Goal: Task Accomplishment & Management: Complete application form

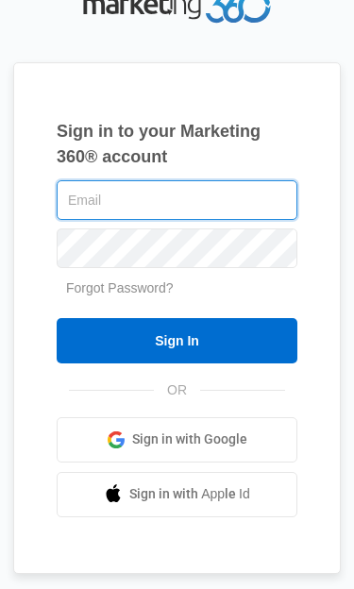
type input "[EMAIL_ADDRESS][DOMAIN_NAME]"
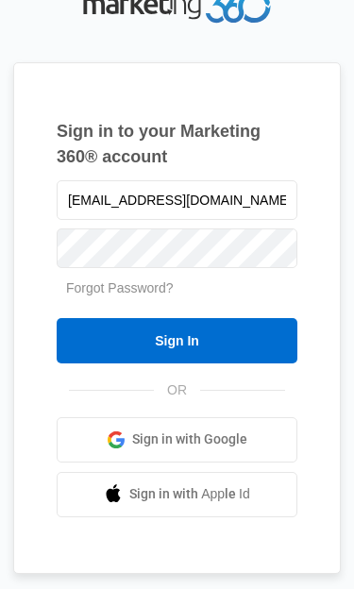
click at [274, 363] on input "Sign In" at bounding box center [177, 340] width 241 height 45
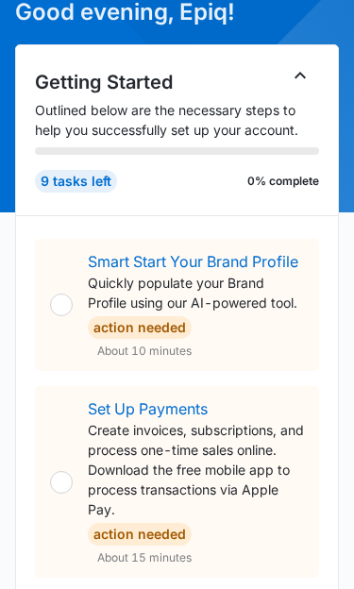
scroll to position [133, 0]
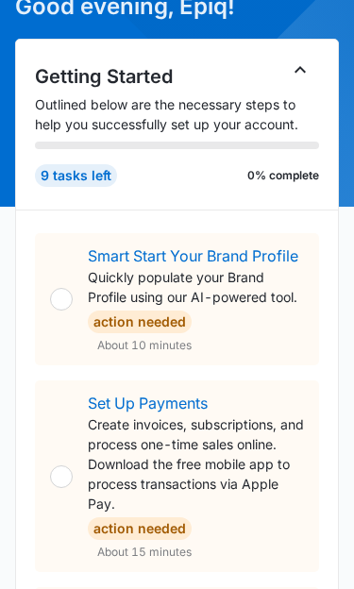
click at [199, 248] on link "Smart Start Your Brand Profile" at bounding box center [193, 255] width 210 height 19
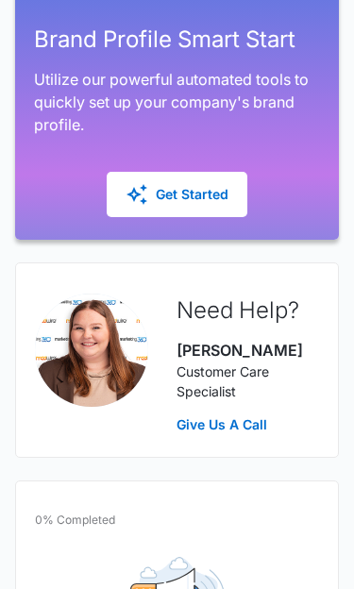
scroll to position [462, 0]
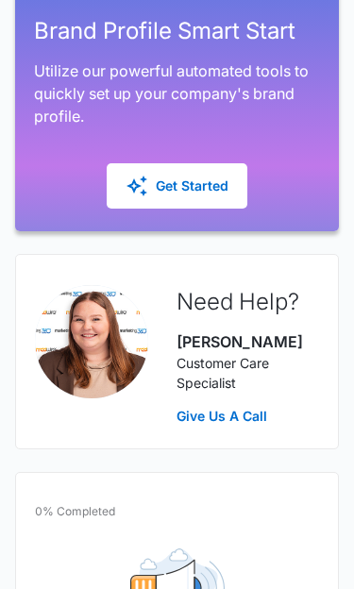
click at [197, 176] on div "Get Started" at bounding box center [177, 186] width 103 height 23
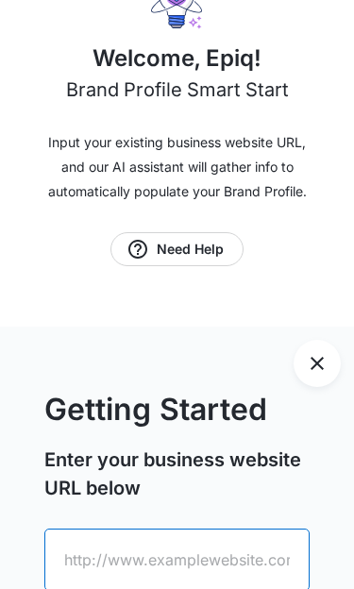
click at [270, 561] on input "text" at bounding box center [176, 559] width 265 height 62
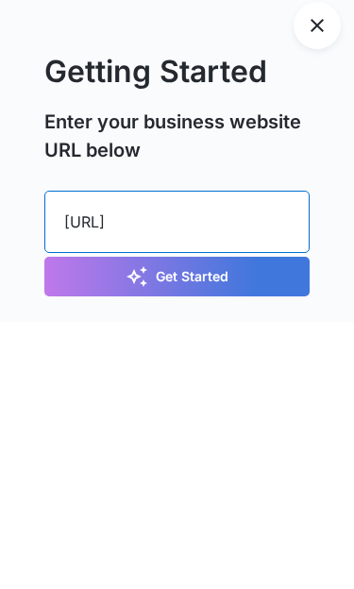
scroll to position [285, 0]
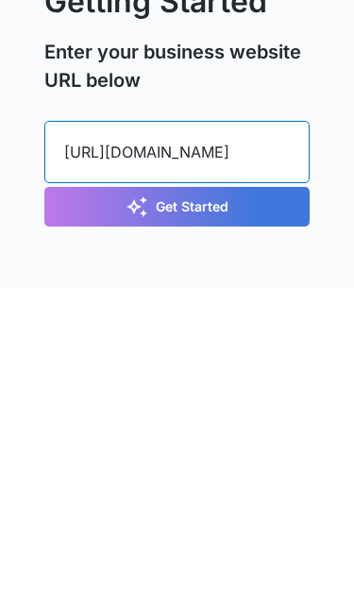
type input "[URL][DOMAIN_NAME]"
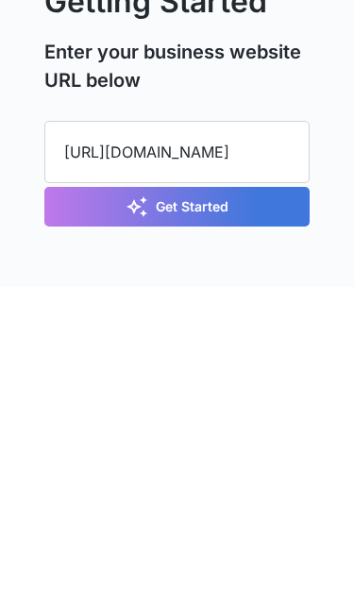
click at [249, 489] on button "Get Started" at bounding box center [176, 509] width 265 height 40
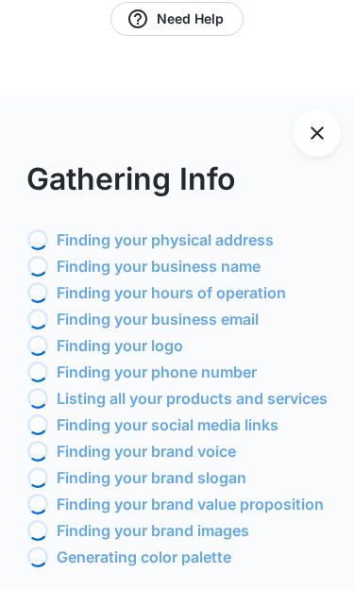
scroll to position [629, 0]
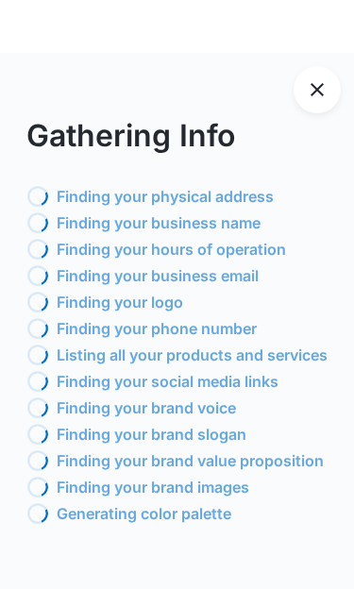
click at [326, 89] on icon "Exit Smart Start Wizard" at bounding box center [317, 89] width 23 height 23
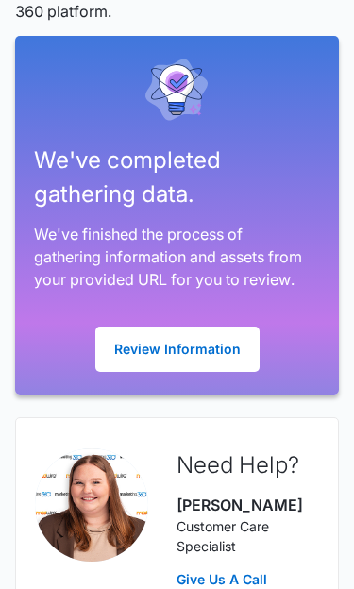
scroll to position [342, 0]
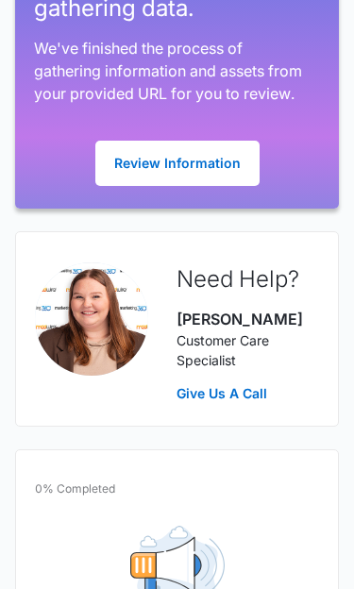
click at [233, 159] on button "Review Information" at bounding box center [177, 163] width 164 height 45
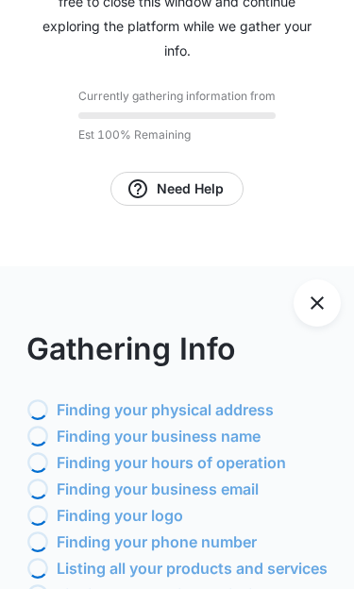
scroll to position [399, 0]
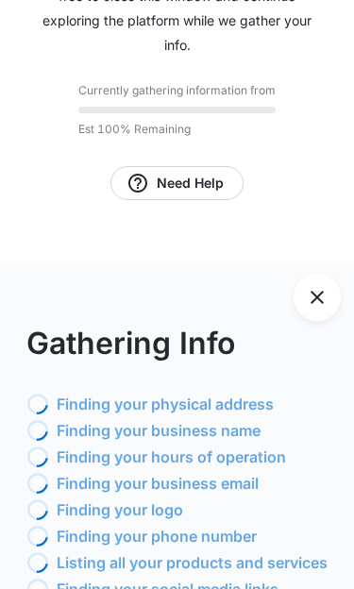
click at [253, 414] on p "Finding your physical address" at bounding box center [165, 404] width 217 height 23
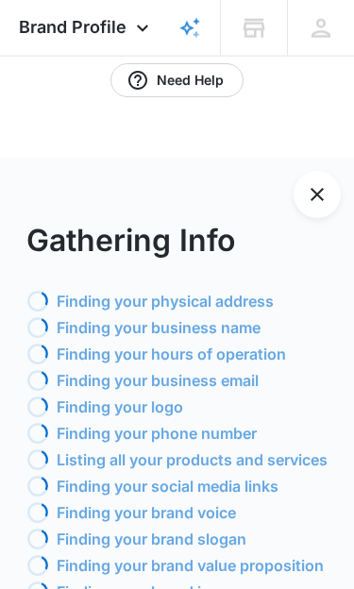
scroll to position [501, 0]
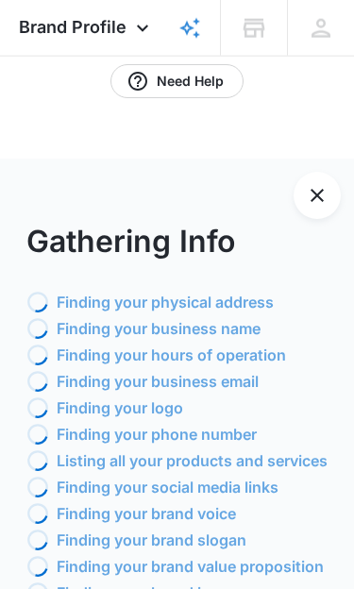
click at [330, 198] on button "Exit Smart Start Wizard" at bounding box center [316, 195] width 47 height 47
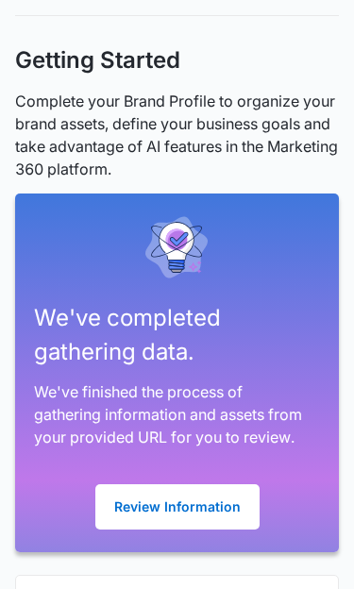
scroll to position [175, 0]
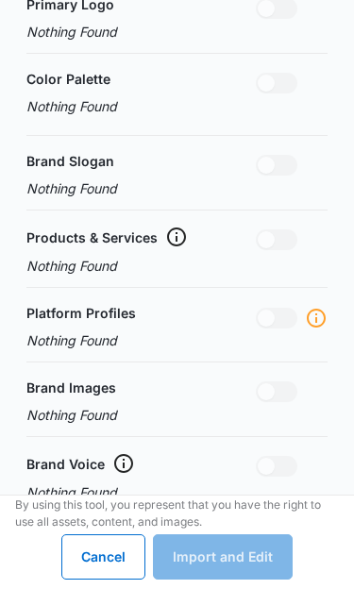
scroll to position [1141, 0]
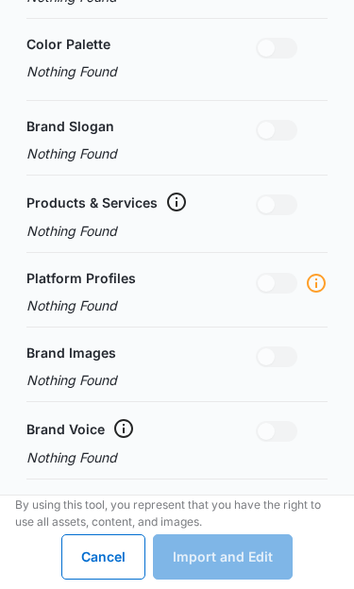
click at [331, 286] on form "Confirm Details Review and confirm the information gathered from your provided …" at bounding box center [177, 13] width 354 height 1293
click at [320, 274] on icon at bounding box center [316, 283] width 23 height 23
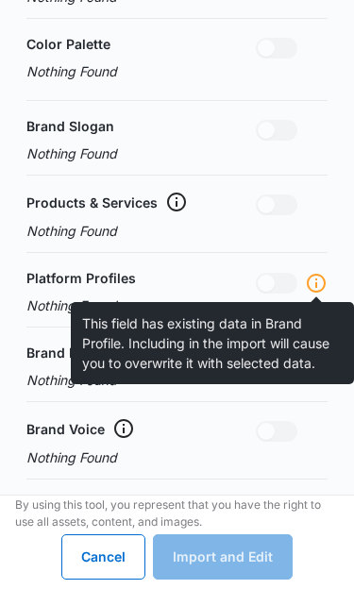
click at [277, 283] on span at bounding box center [277, 283] width 42 height 21
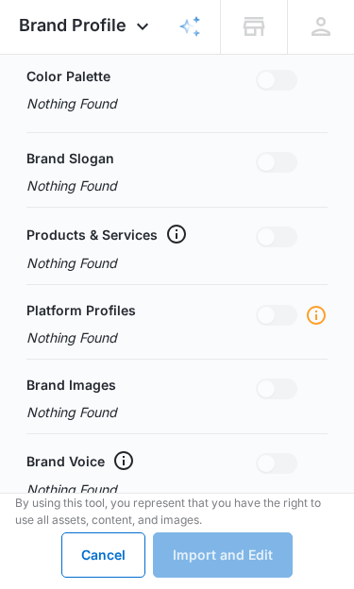
scroll to position [1106, 0]
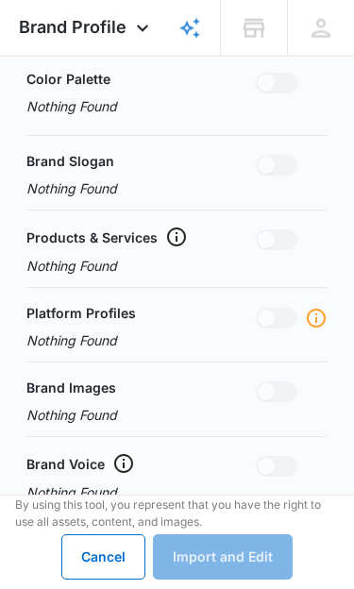
click at [253, 579] on div "Cancel Import and Edit" at bounding box center [176, 556] width 231 height 45
click at [251, 579] on div "Cancel Import and Edit" at bounding box center [176, 556] width 231 height 45
click at [155, 318] on div "Platform Profiles Nothing Found" at bounding box center [176, 326] width 301 height 47
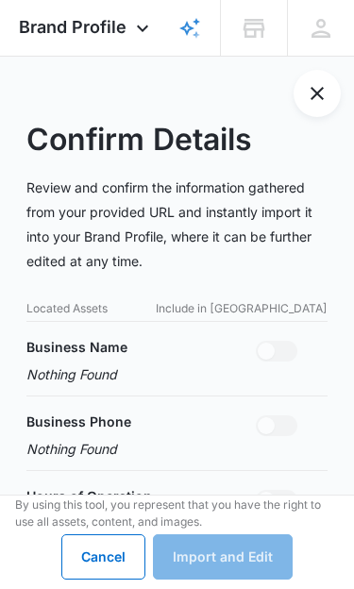
scroll to position [390, 0]
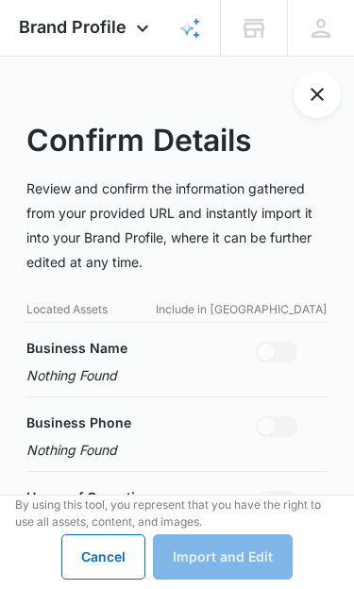
click at [144, 21] on icon at bounding box center [142, 28] width 23 height 23
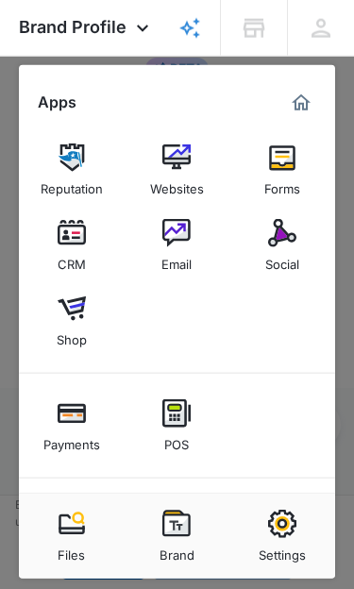
scroll to position [0, 0]
click at [142, 28] on icon at bounding box center [142, 28] width 23 height 23
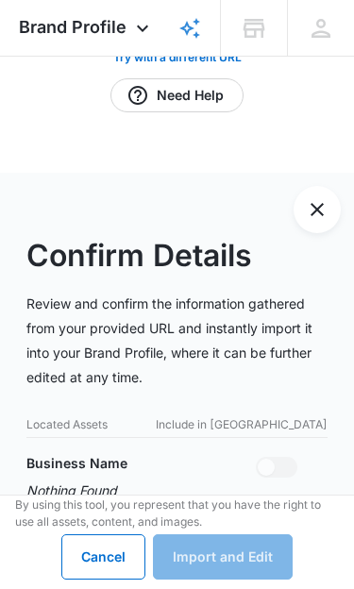
scroll to position [273, 0]
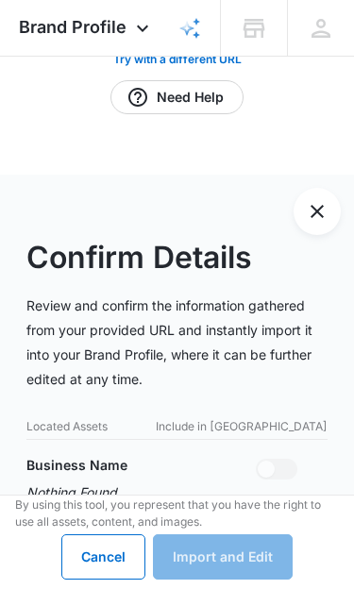
click at [324, 211] on icon "Exit Smart Start Wizard" at bounding box center [317, 211] width 23 height 23
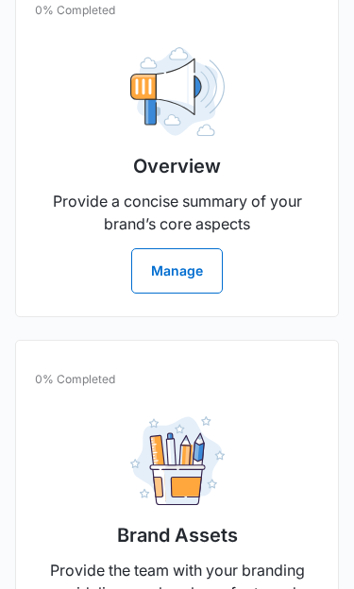
scroll to position [998, 0]
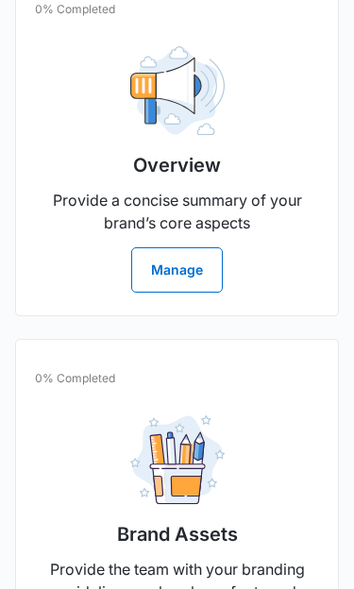
click at [193, 275] on button "Manage" at bounding box center [177, 269] width 92 height 45
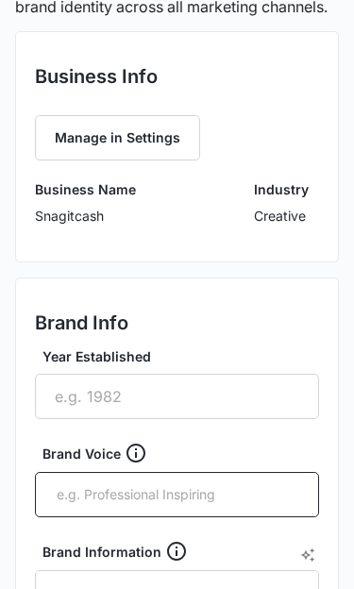
scroll to position [343, 0]
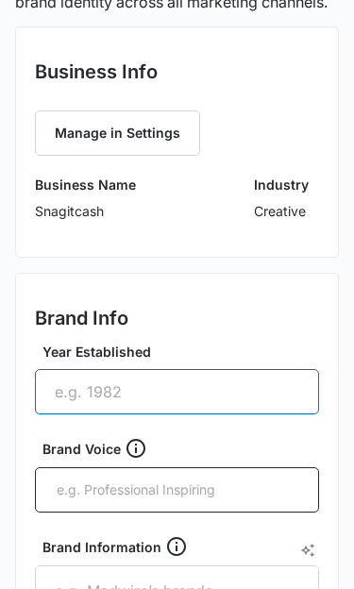
click at [252, 387] on input "Year Established" at bounding box center [177, 391] width 284 height 45
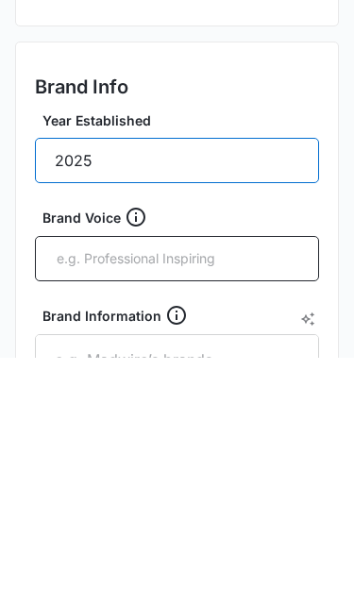
type input "2025"
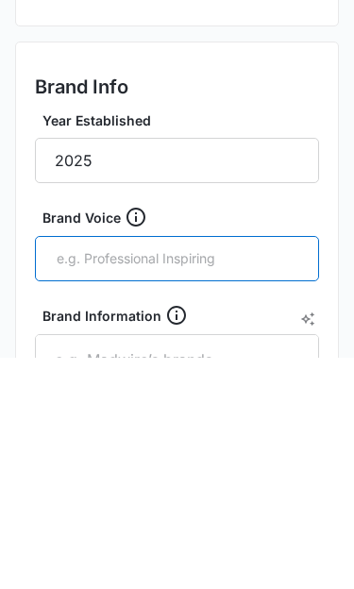
click at [277, 476] on input "text" at bounding box center [179, 490] width 248 height 28
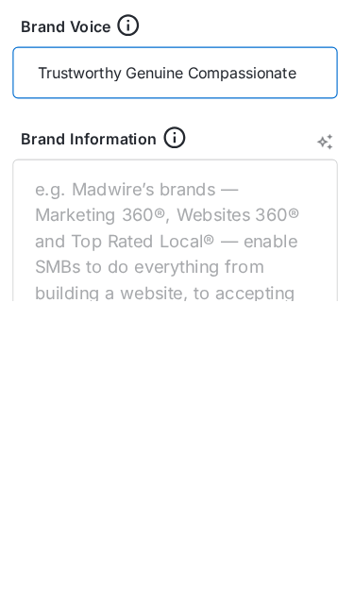
scroll to position [446, 0]
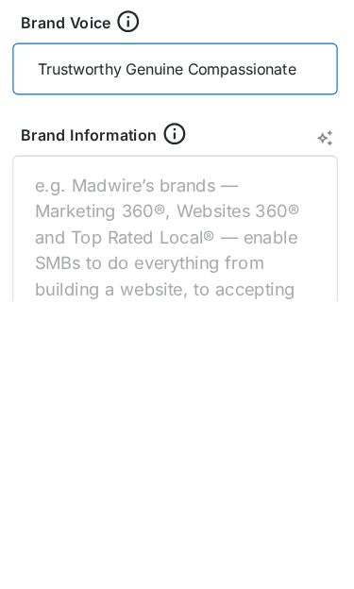
type input "Trustworthy Genuine Compassionate"
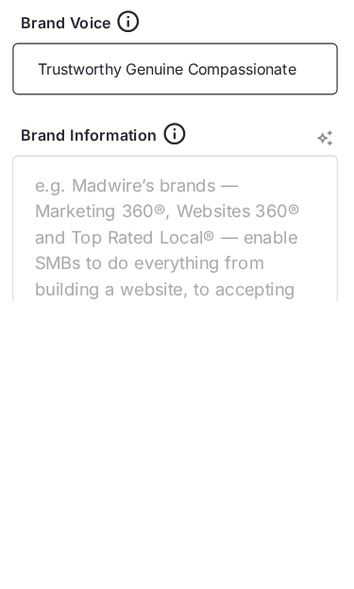
click at [43, 431] on div "Brand Information" at bounding box center [177, 540] width 284 height 219
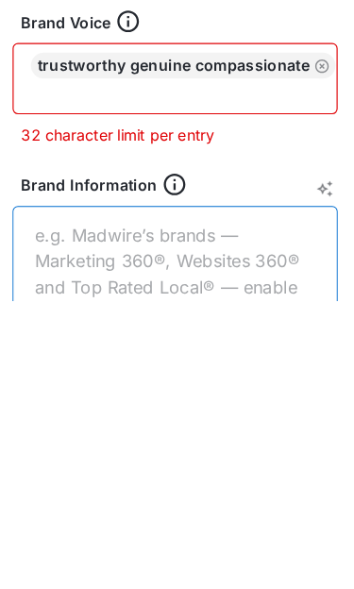
scroll to position [514, 0]
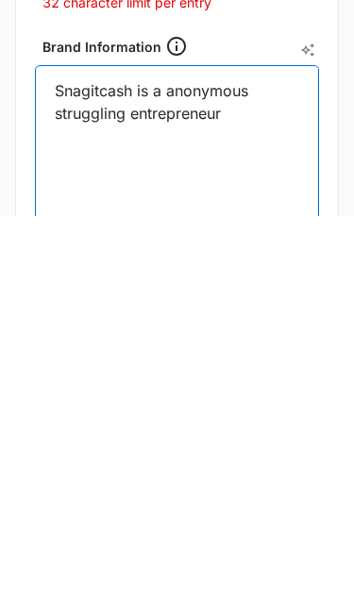
click at [160, 438] on textarea "Snagitcash is a anonymous struggling entrepreneur" at bounding box center [177, 532] width 284 height 189
click at [244, 438] on textarea "Snagitcash is a struggling entrepreneur" at bounding box center [177, 532] width 284 height 189
click at [238, 438] on textarea "Snagitcash is a struggling entrepreneur" at bounding box center [177, 532] width 284 height 189
click at [237, 438] on textarea "Snagitcash is a struggling entrepreneur" at bounding box center [177, 532] width 284 height 189
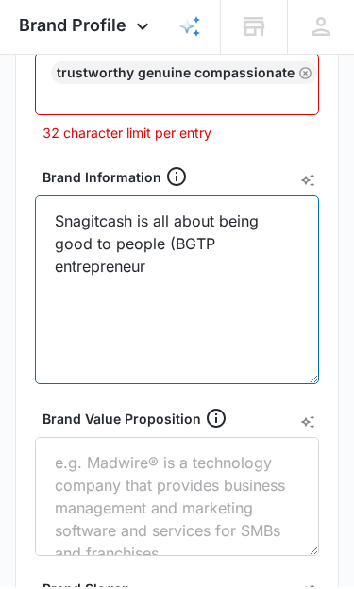
scroll to position [742, 0]
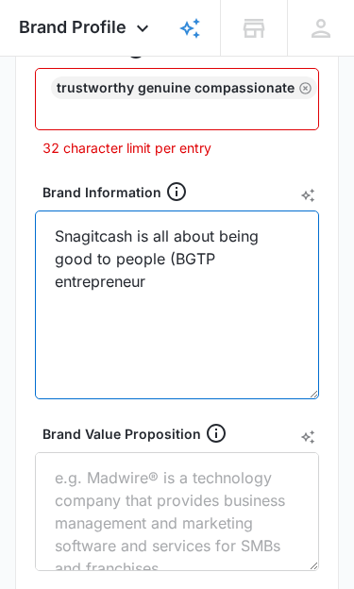
type textarea "Snagitcash is all about being good to people (BGTP entrepreneur"
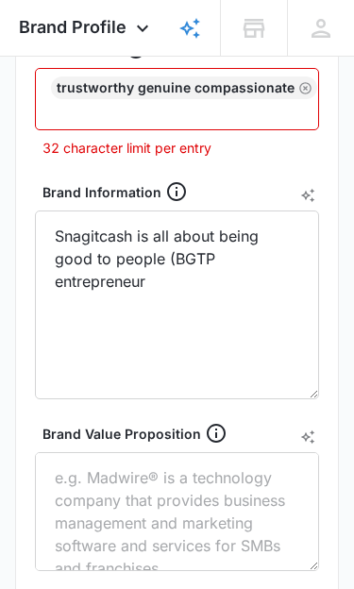
click at [186, 89] on div "Trustworthy Genuine Compassionate" at bounding box center [184, 87] width 266 height 23
click at [193, 87] on div "Trustworthy Genuine Compassionate" at bounding box center [184, 87] width 266 height 23
click at [239, 92] on div "Trustworthy Genuine Compassionate" at bounding box center [184, 87] width 266 height 23
click at [248, 91] on div "Trustworthy Genuine Compassionate" at bounding box center [184, 87] width 266 height 23
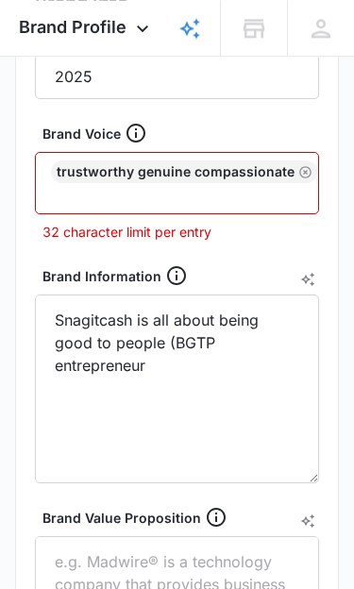
scroll to position [655, 0]
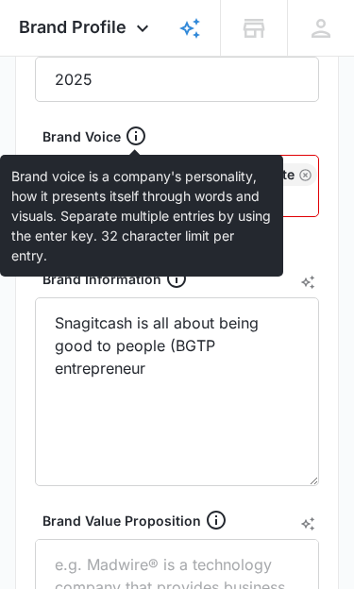
click at [136, 140] on icon at bounding box center [135, 135] width 19 height 19
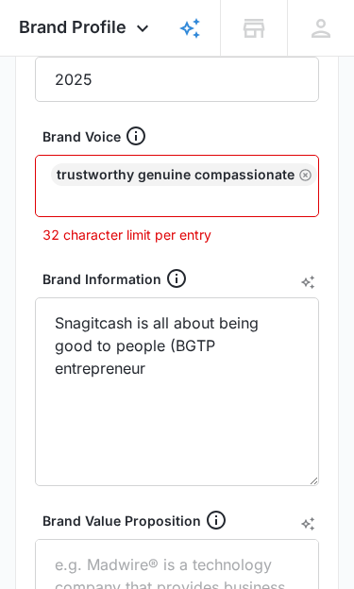
click at [248, 290] on div "Brand Information" at bounding box center [184, 278] width 284 height 23
click at [248, 297] on textarea "Snagitcash is all about being good to people (BGTP entrepreneur" at bounding box center [177, 391] width 284 height 189
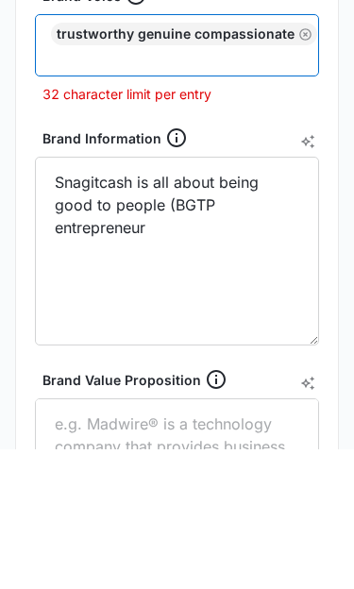
click at [280, 186] on input "text" at bounding box center [179, 197] width 248 height 23
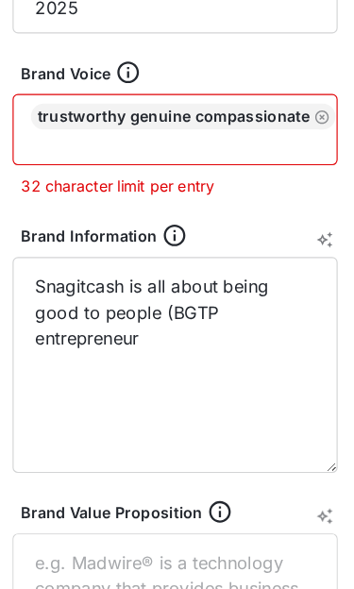
click at [149, 163] on div "Trustworthy Genuine Compassionate" at bounding box center [184, 174] width 266 height 23
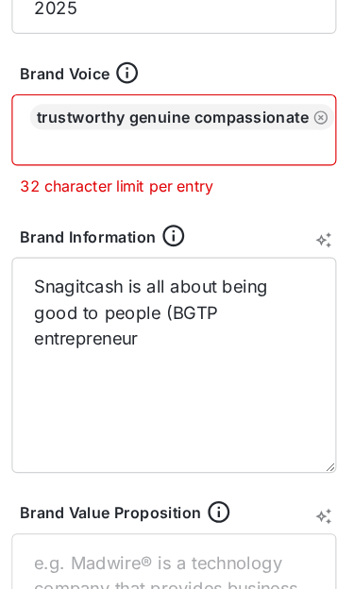
click at [160, 163] on div "Trustworthy Genuine Compassionate" at bounding box center [184, 174] width 266 height 23
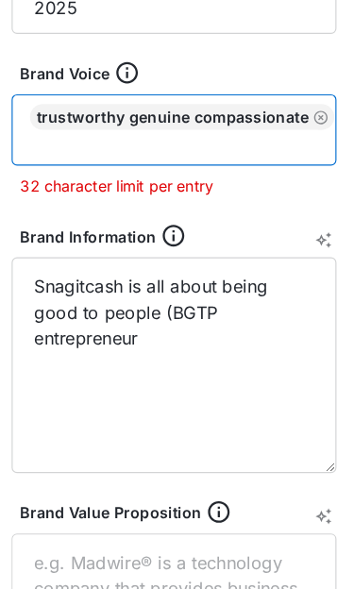
click at [257, 186] on input "text" at bounding box center [179, 197] width 248 height 23
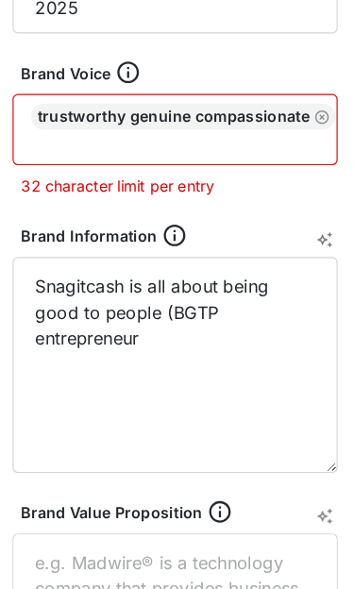
click at [218, 163] on div "Trustworthy Genuine Compassionate" at bounding box center [184, 174] width 266 height 23
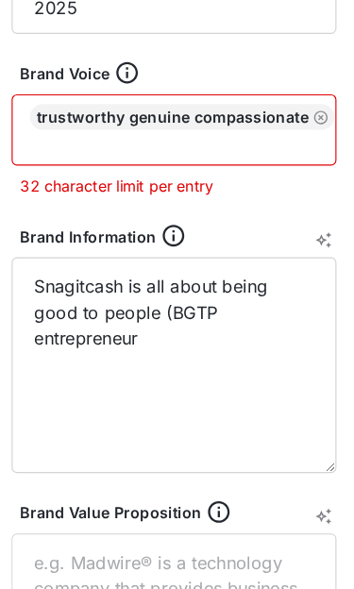
click at [92, 163] on div "Trustworthy Genuine Compassionate" at bounding box center [184, 174] width 266 height 23
click at [51, 163] on div "Trustworthy Genuine Compassionate" at bounding box center [184, 174] width 266 height 23
click at [298, 168] on icon "Remove" at bounding box center [305, 175] width 14 height 14
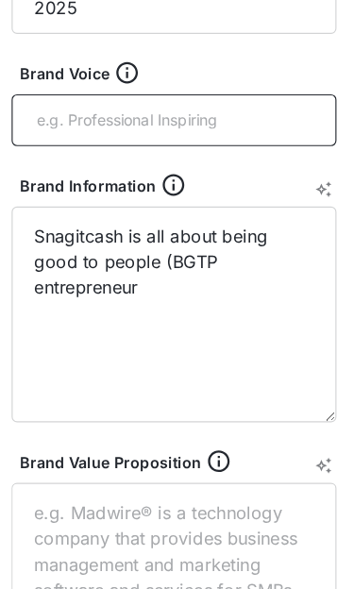
click at [253, 163] on input "text" at bounding box center [179, 177] width 248 height 28
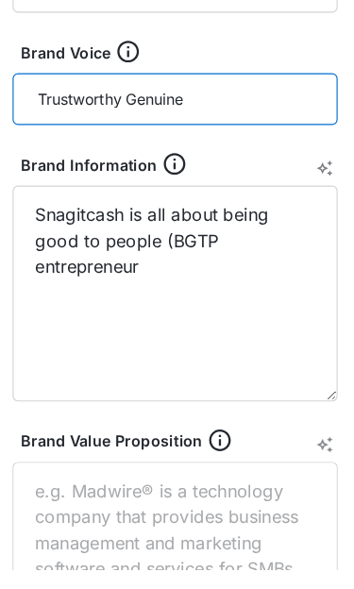
type input "Trustworthy Genuine"
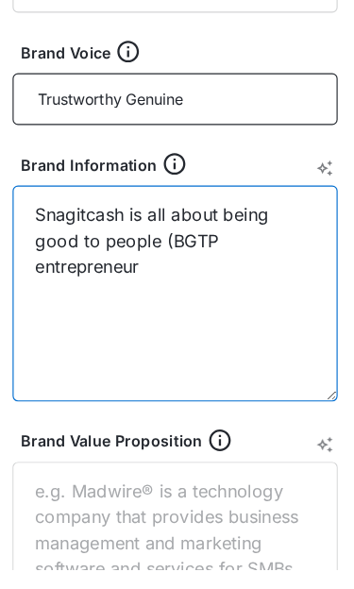
click at [206, 253] on textarea "Snagitcash is all about being good to people (BGTP entrepreneur" at bounding box center [177, 347] width 284 height 189
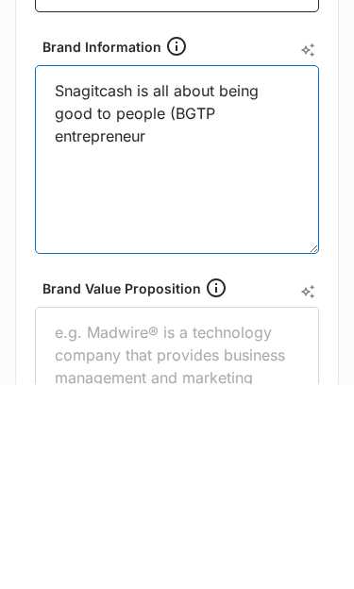
click at [285, 270] on textarea "Snagitcash is all about being good to people (BGTP entrepreneur" at bounding box center [177, 364] width 284 height 189
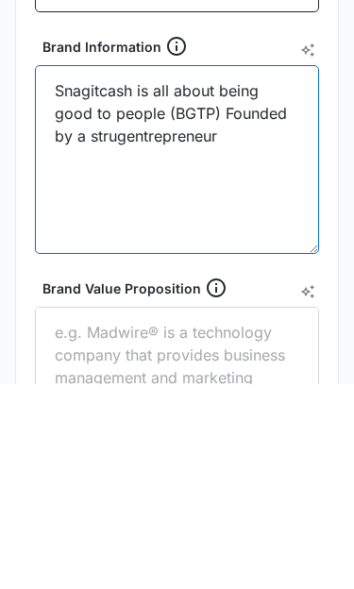
click at [250, 270] on textarea "Snagitcash is all about being good to people (BGTP) Founded by a strugentrepren…" at bounding box center [177, 364] width 284 height 189
click at [216, 270] on textarea "Snagitcash is all about being good to people (BGTP) Founded by a normal guy" at bounding box center [177, 364] width 284 height 189
click at [258, 270] on textarea "Snagitcash is all about being good to people (BGTP). Founded by a normal guy" at bounding box center [177, 364] width 284 height 189
type textarea "Snagitcash is all about being good to people (BGTP). Founded by a normal guy wa…"
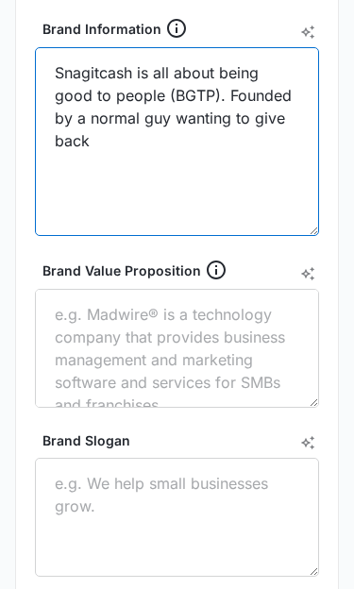
scroll to position [835, 0]
